Goal: Use online tool/utility: Utilize a website feature to perform a specific function

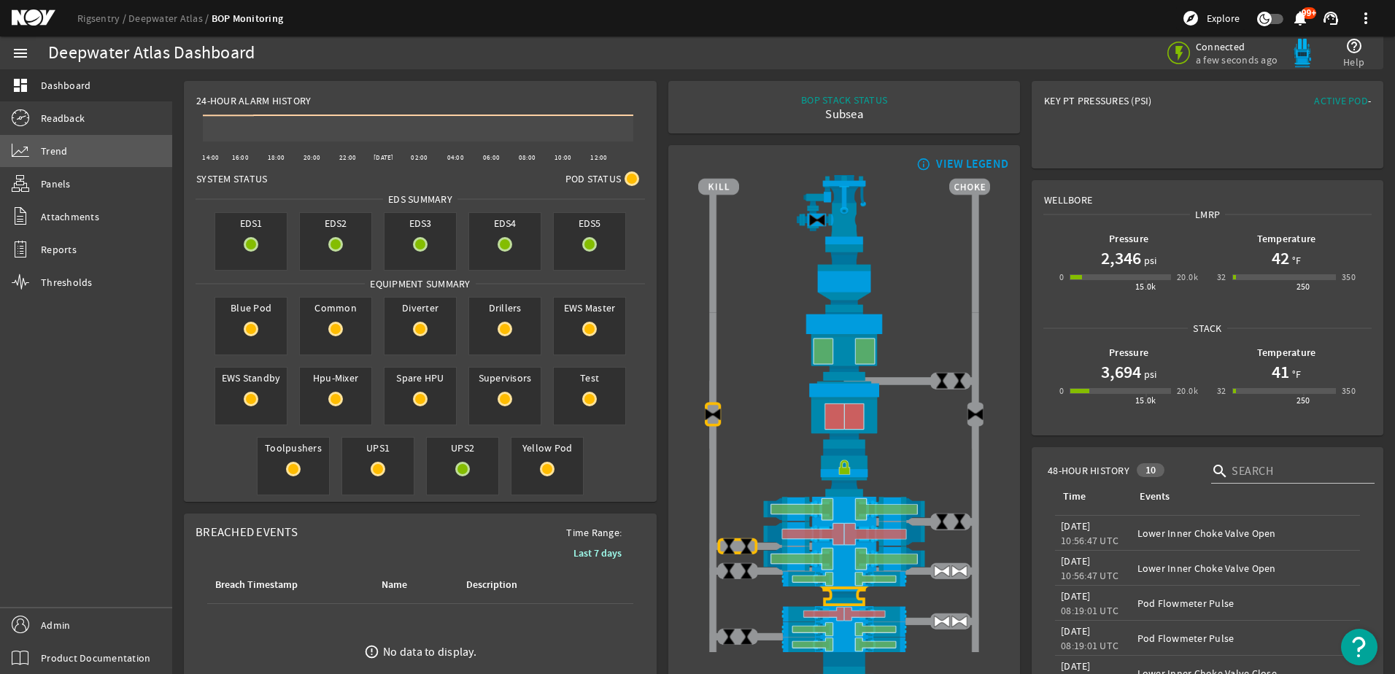
click at [112, 144] on link "Trend" at bounding box center [86, 151] width 172 height 32
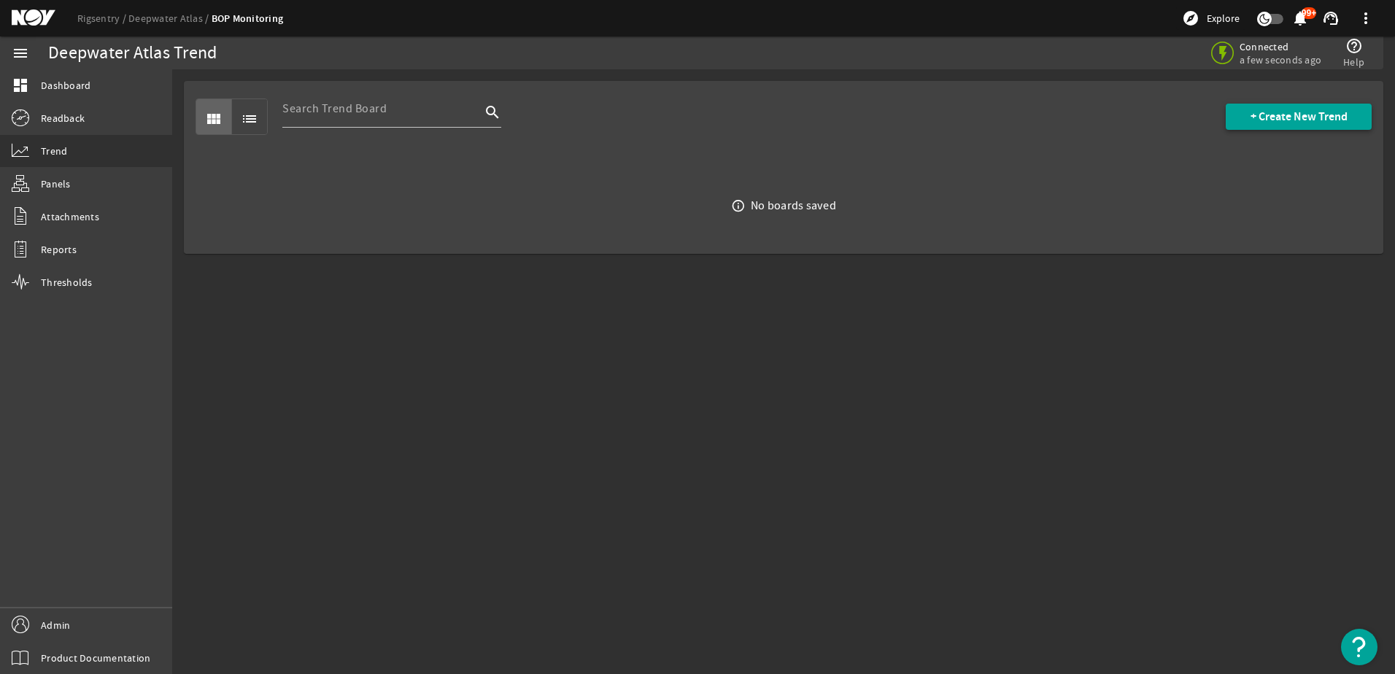
click at [1285, 118] on span "+ Create New Trend" at bounding box center [1298, 116] width 97 height 15
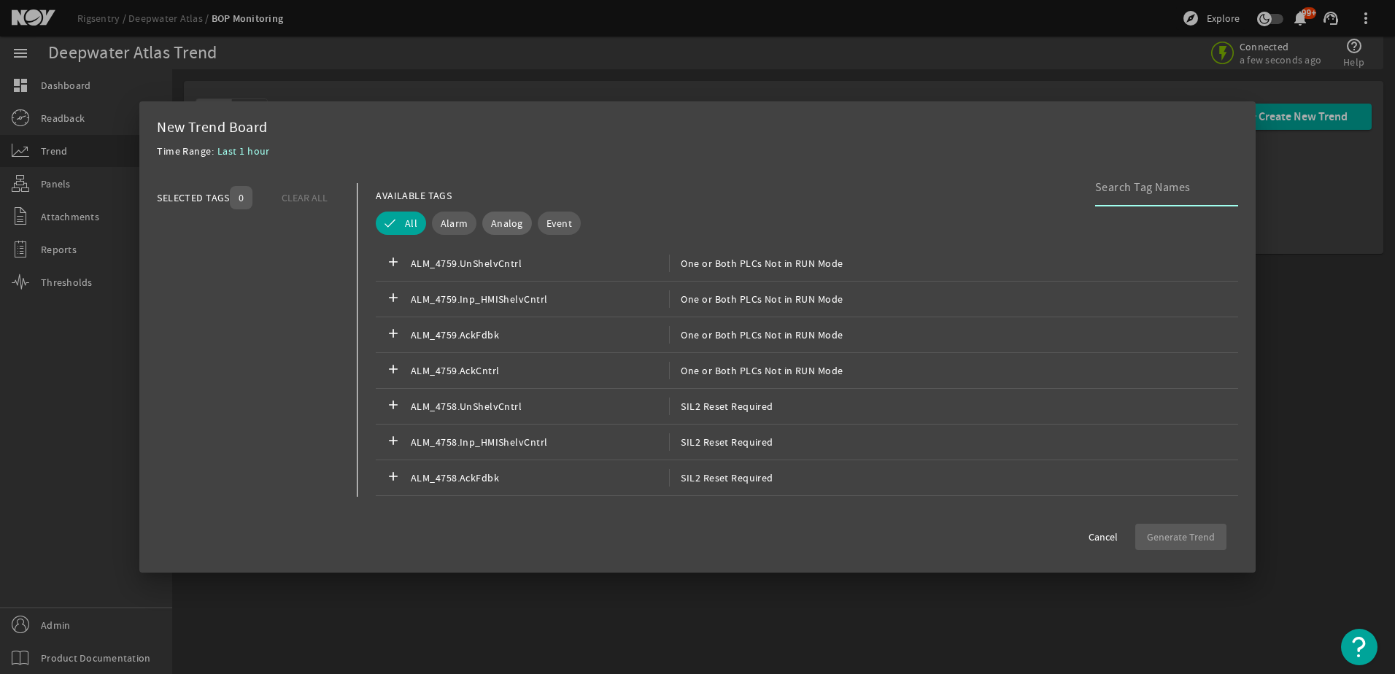
click at [499, 231] on button "Analog" at bounding box center [507, 223] width 50 height 23
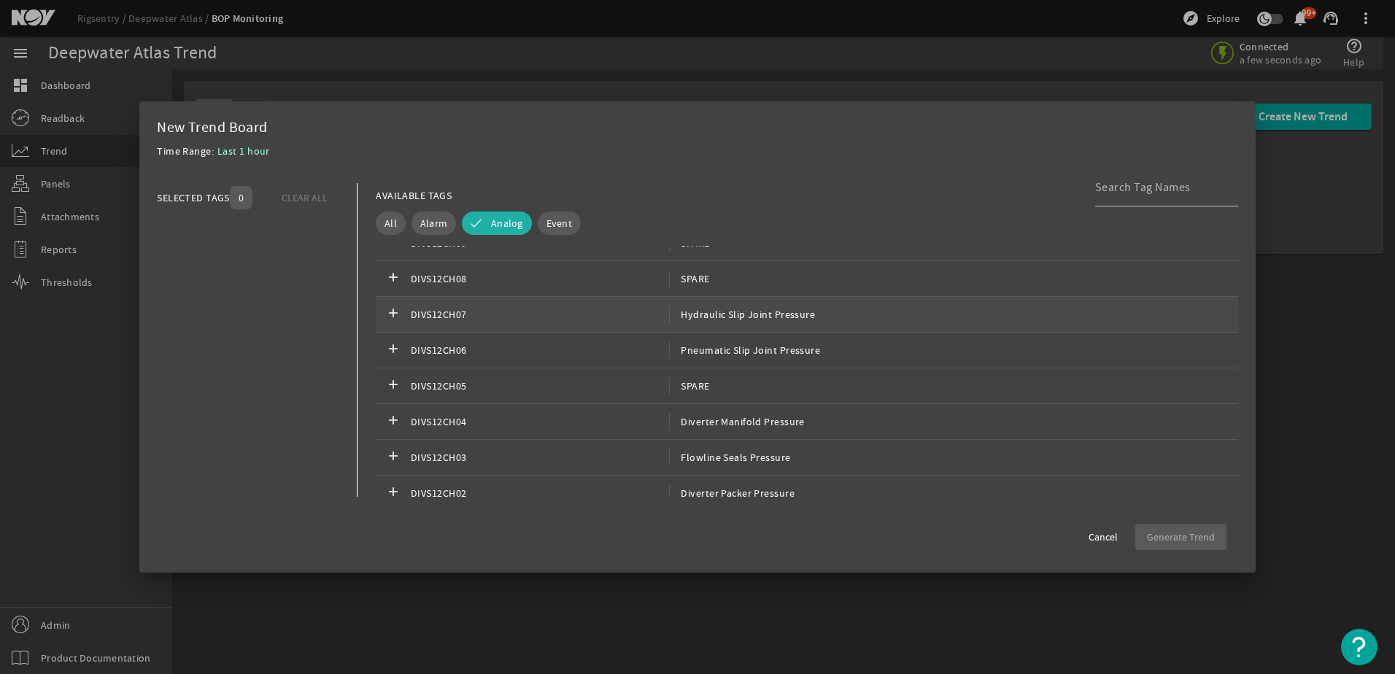
scroll to position [1021, 0]
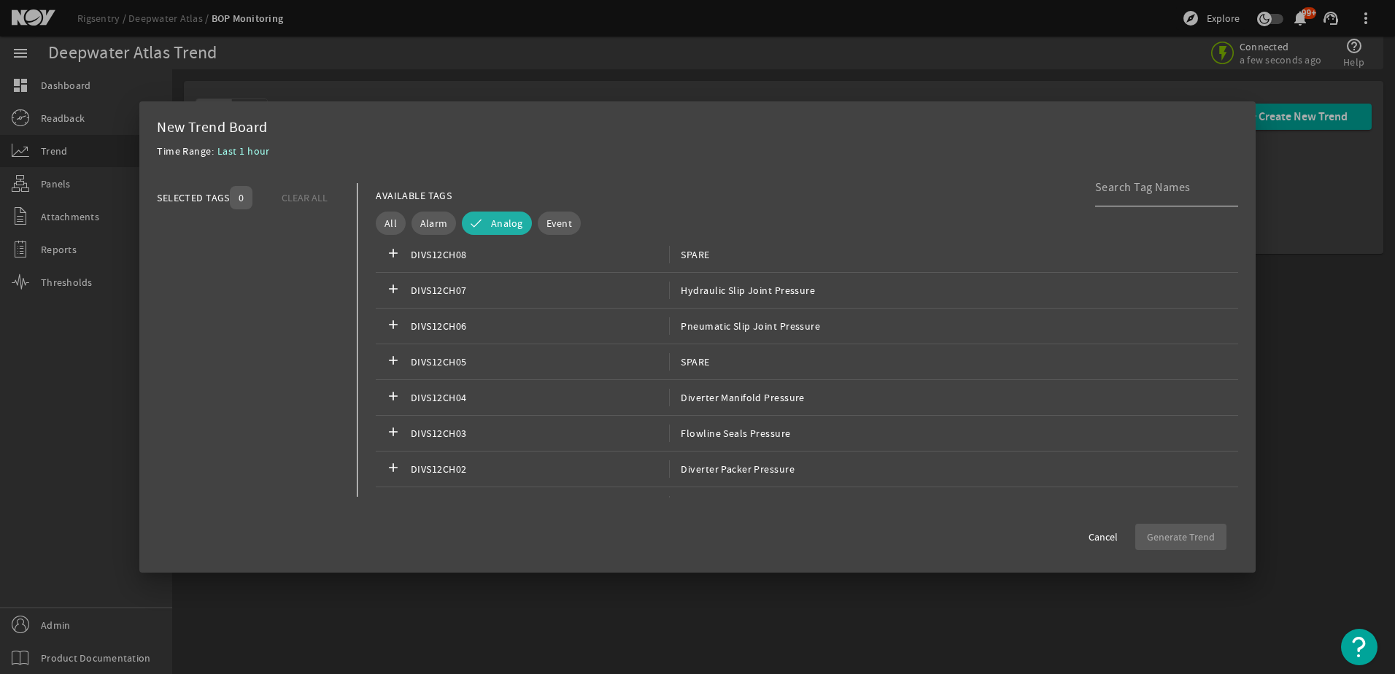
click at [1136, 182] on input at bounding box center [1160, 188] width 131 height 18
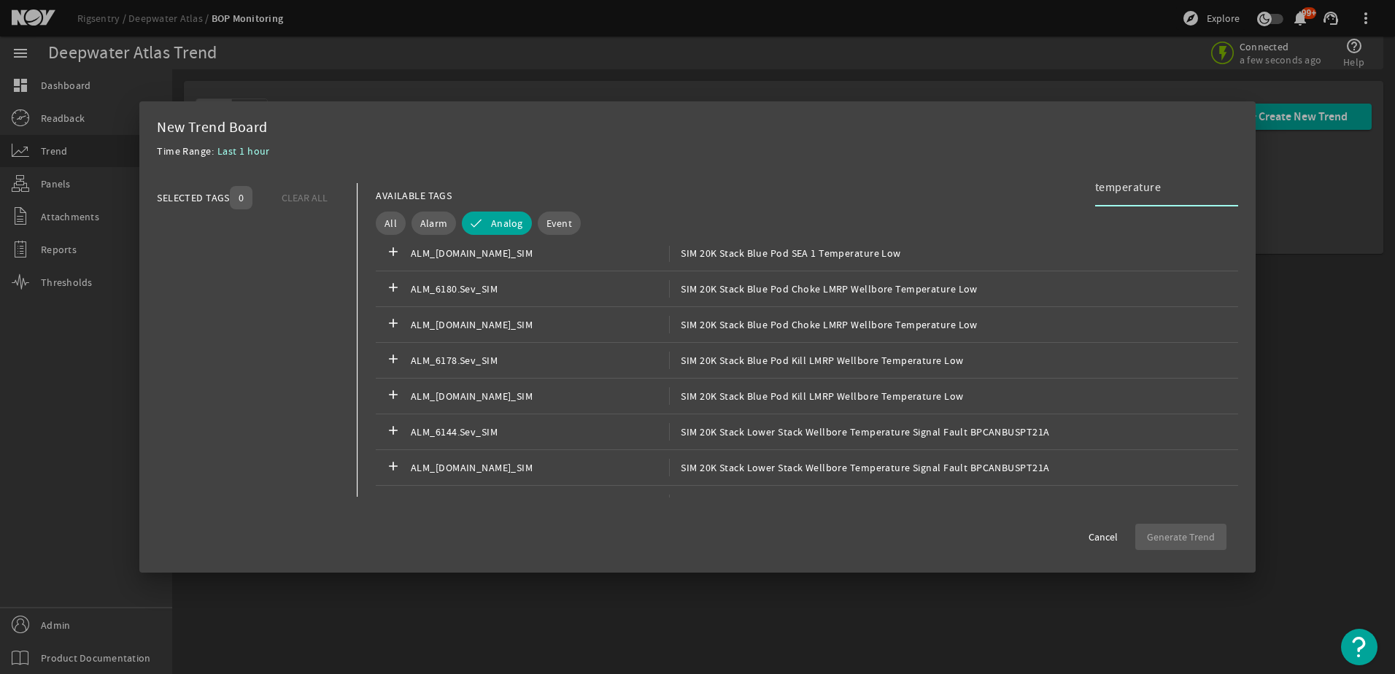
scroll to position [0, 0]
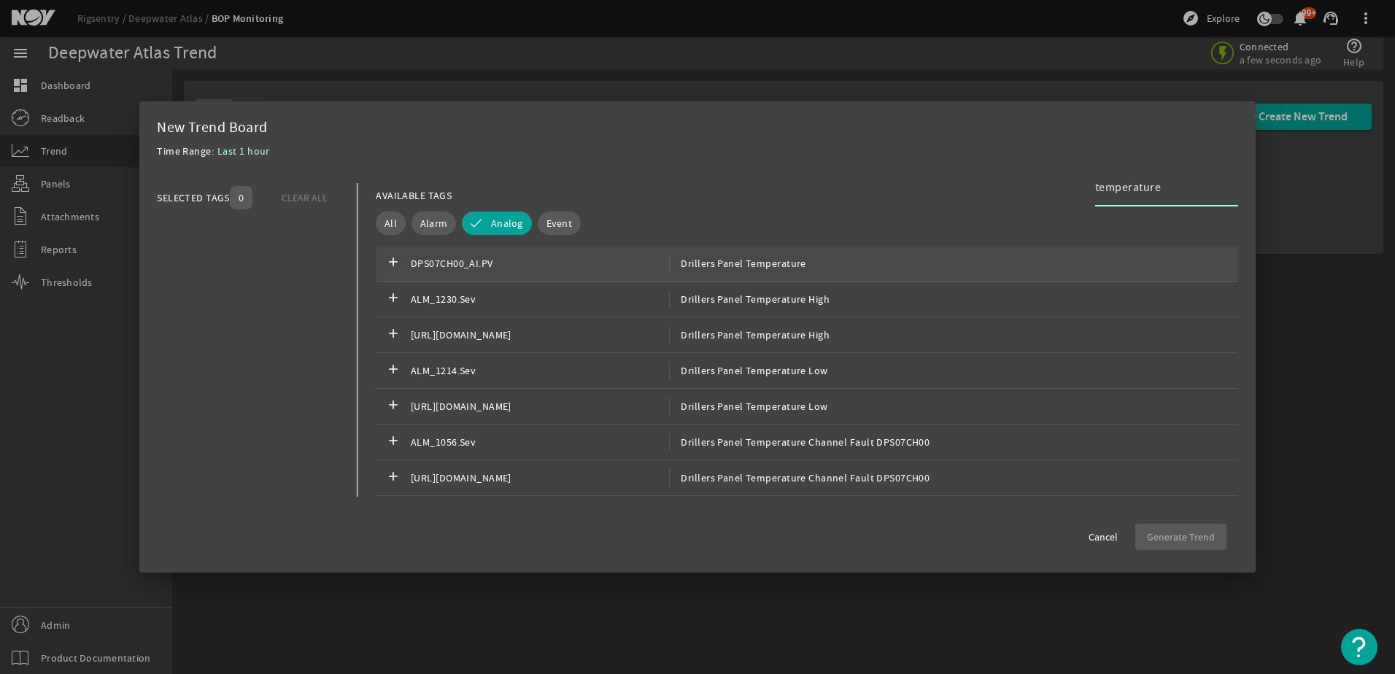
type input "temperature"
click at [962, 269] on div "add DPS07CH00_AI.PV Drillers Panel Temperature" at bounding box center [807, 264] width 862 height 36
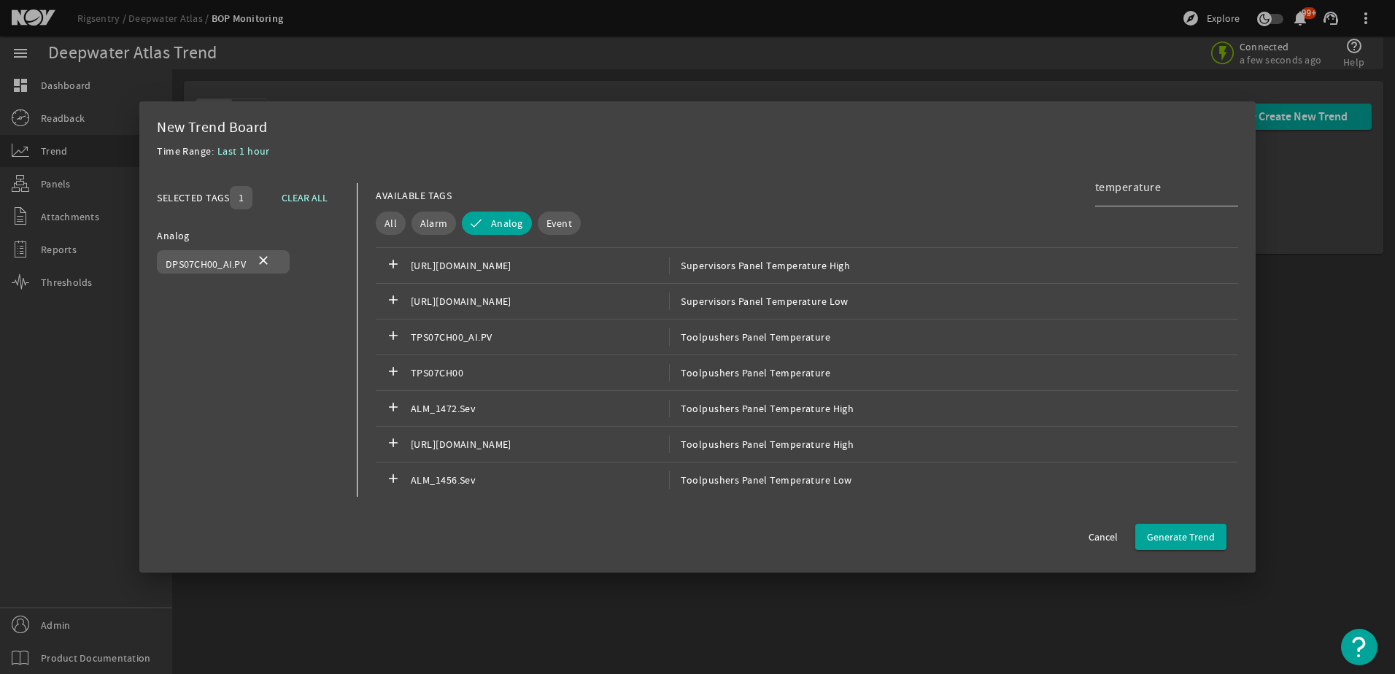
scroll to position [146, 0]
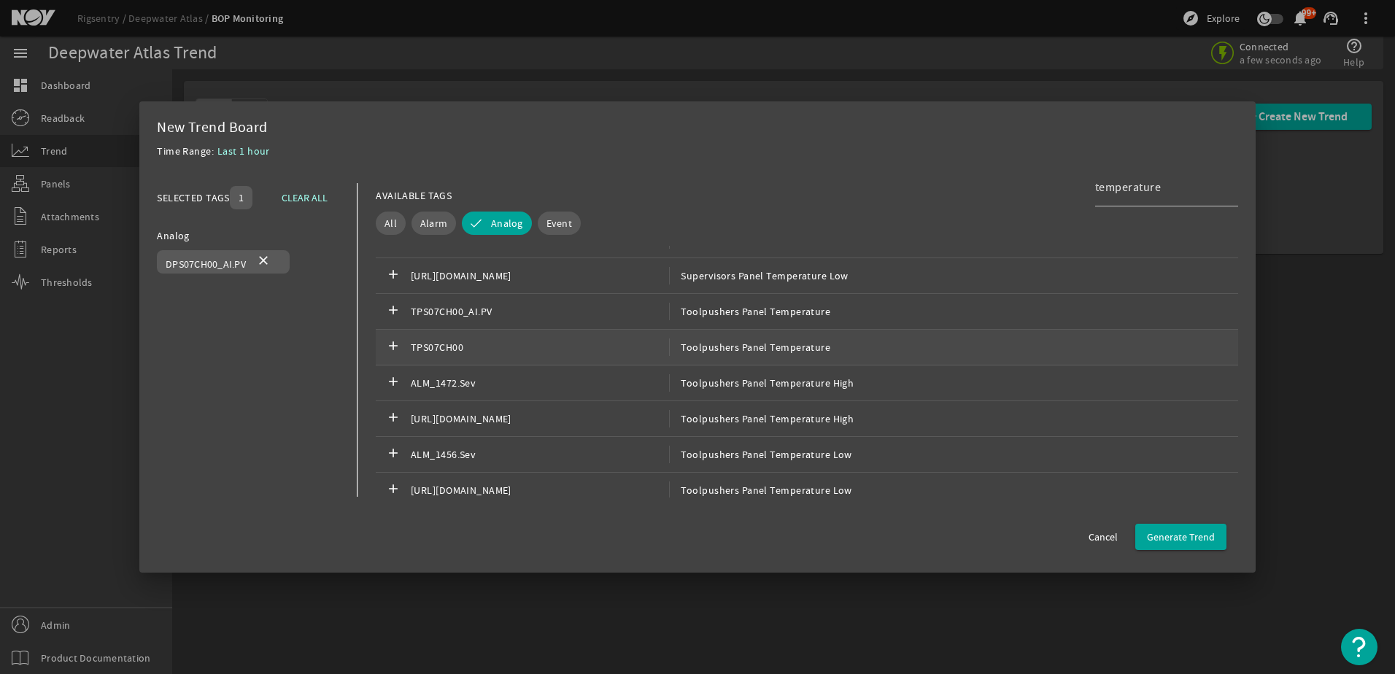
click at [1002, 338] on div "add TPS07CH00 Toolpushers Panel Temperature" at bounding box center [807, 348] width 862 height 36
click at [1002, 338] on div "check TPS07CH00 Toolpushers Panel Temperature" at bounding box center [807, 348] width 862 height 36
click at [996, 320] on div "add TPS07CH00_AI.PV Toolpushers Panel Temperature" at bounding box center [807, 312] width 862 height 36
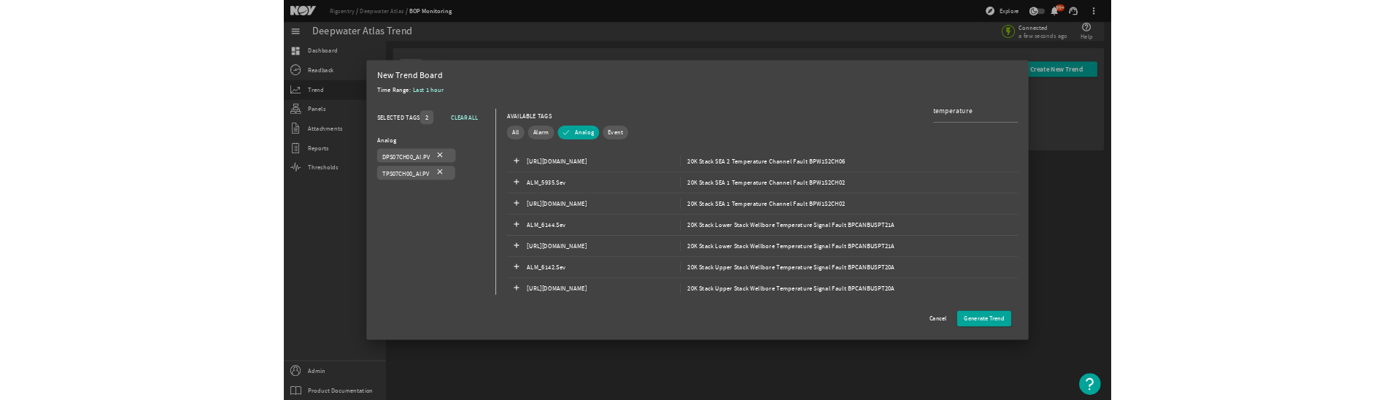
scroll to position [2772, 0]
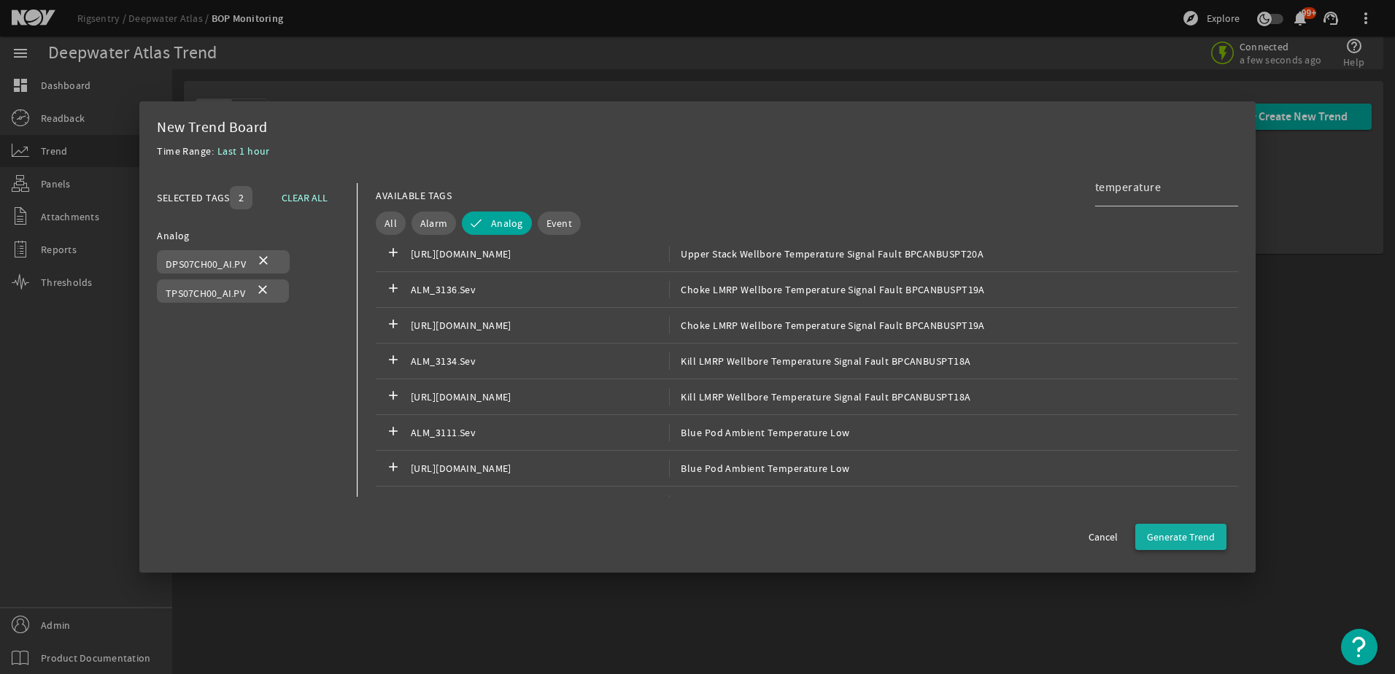
click at [1155, 534] on span "Generate Trend" at bounding box center [1181, 537] width 68 height 15
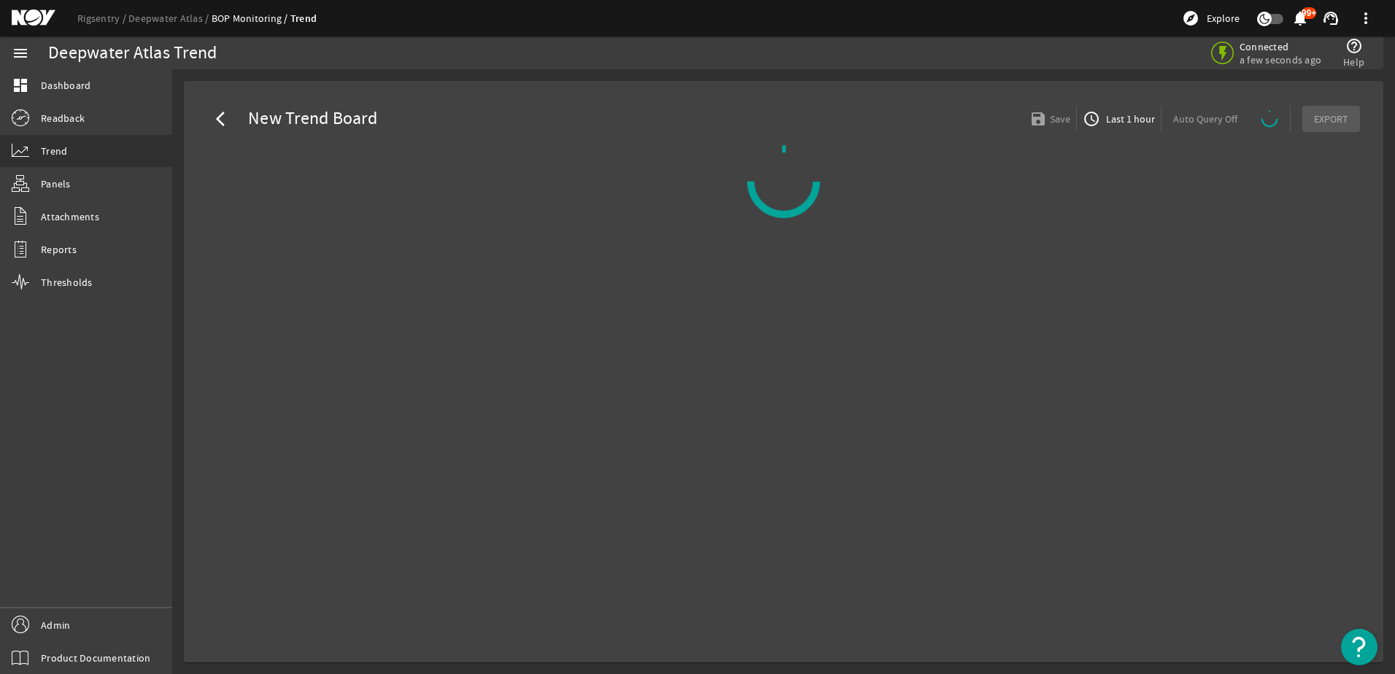
select select "ALL"
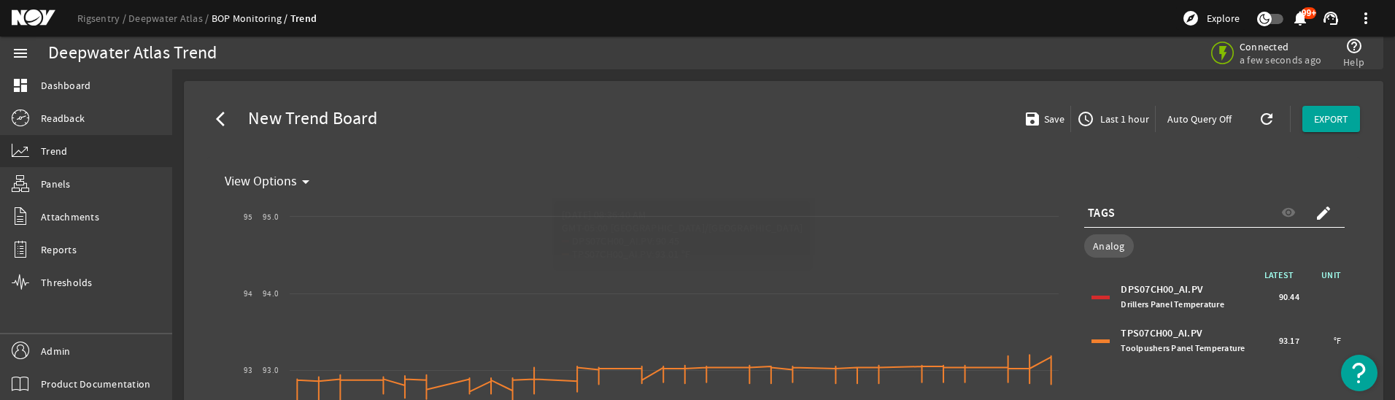
click at [1186, 128] on span at bounding box center [1199, 118] width 88 height 35
